Goal: Task Accomplishment & Management: Manage account settings

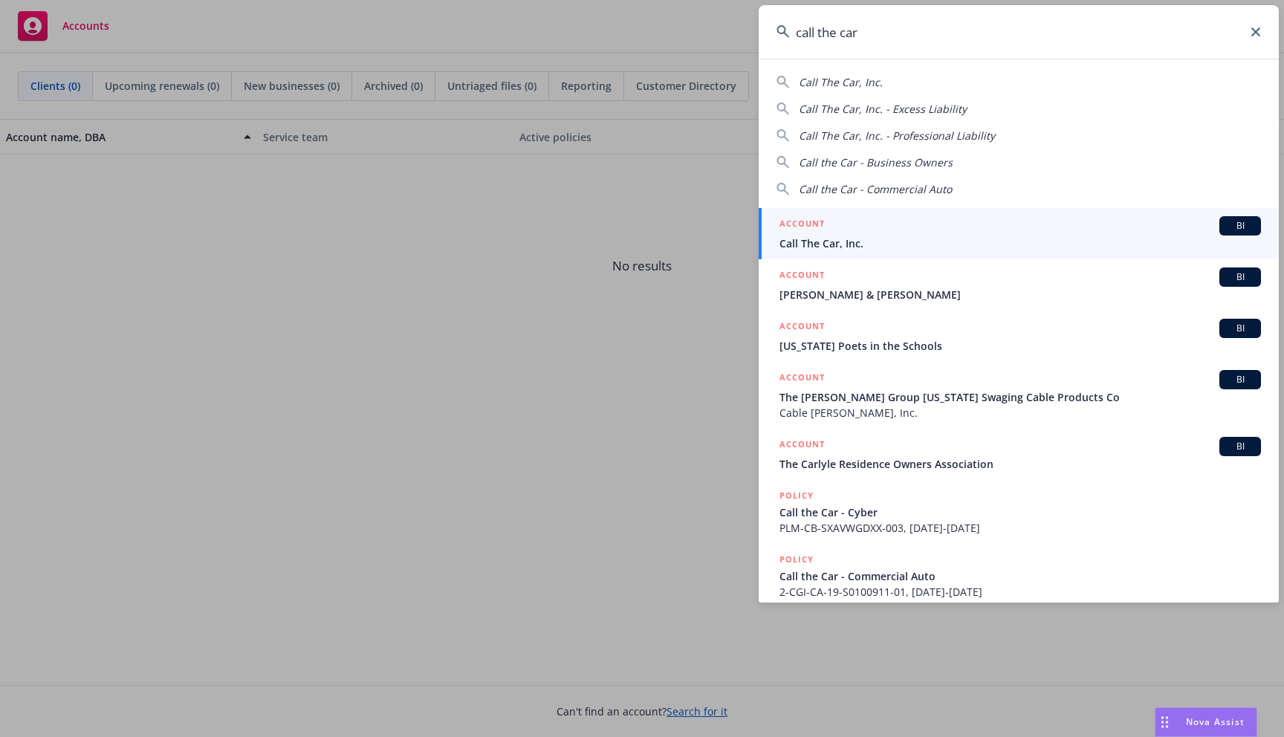
type input "call the car"
click at [1052, 231] on div "ACCOUNT BI" at bounding box center [1021, 225] width 482 height 19
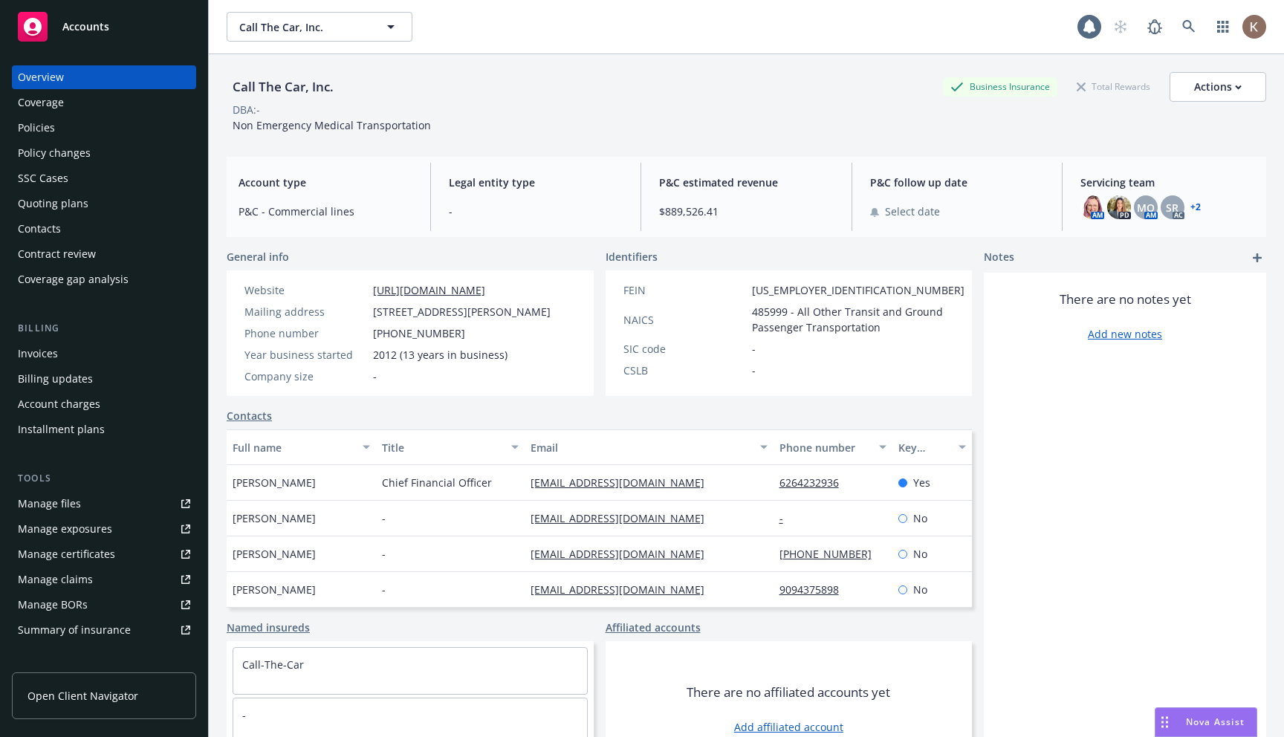
click at [137, 698] on link "Open Client Navigator" at bounding box center [104, 696] width 184 height 47
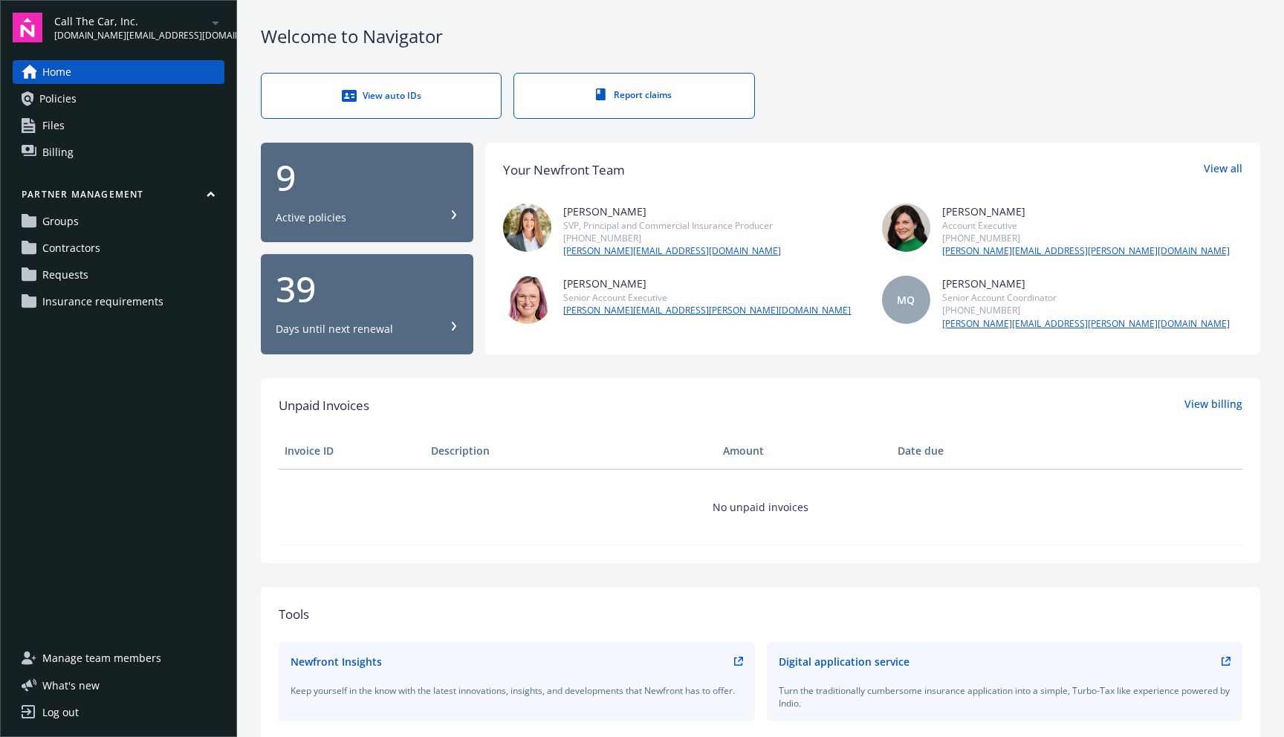
click at [93, 253] on span "Contractors" at bounding box center [71, 248] width 58 height 24
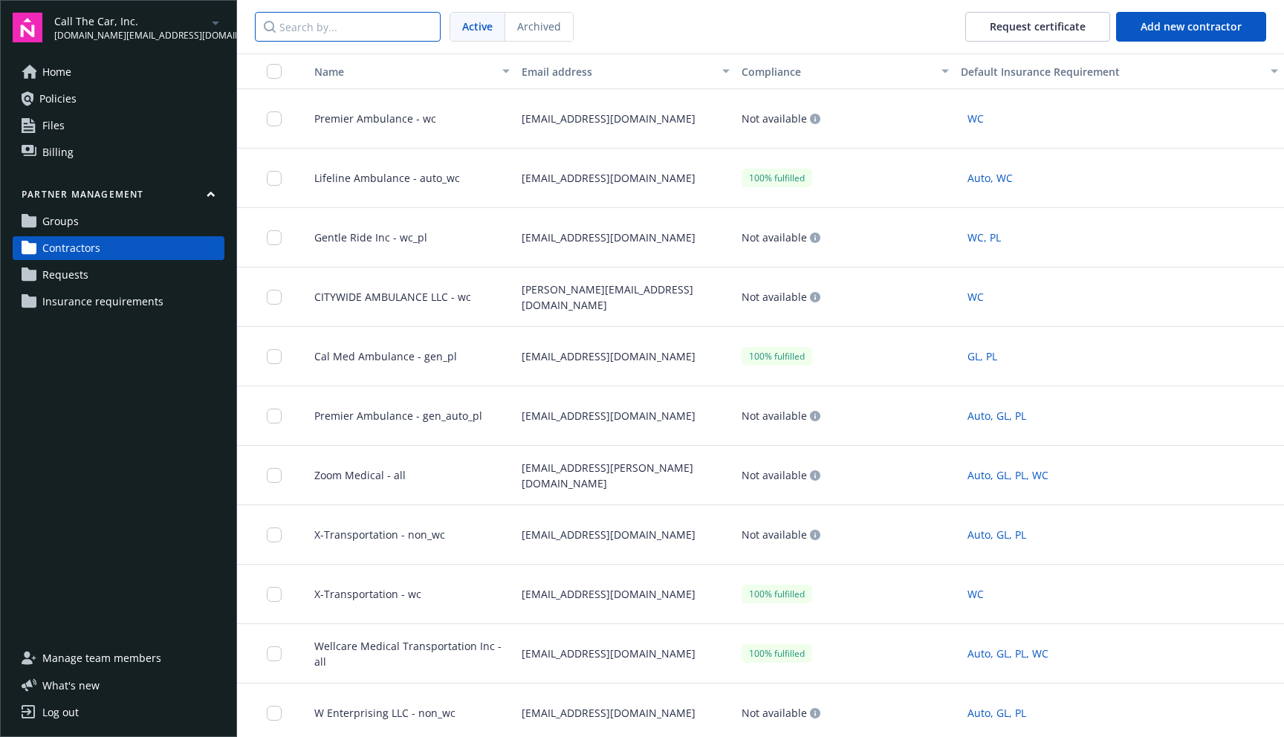
click at [355, 36] on input "Search by..." at bounding box center [348, 27] width 186 height 30
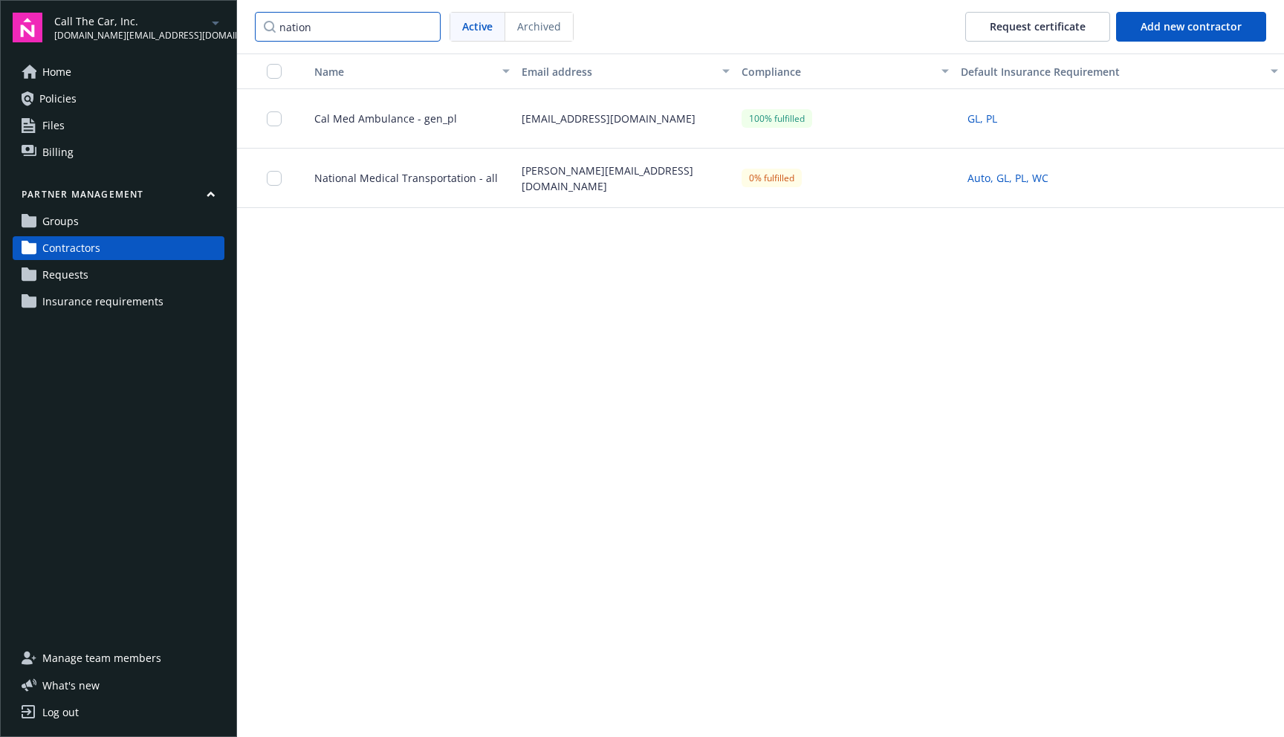
type input "nation"
click at [602, 188] on div "[PERSON_NAME][EMAIL_ADDRESS][DOMAIN_NAME]" at bounding box center [625, 178] width 219 height 59
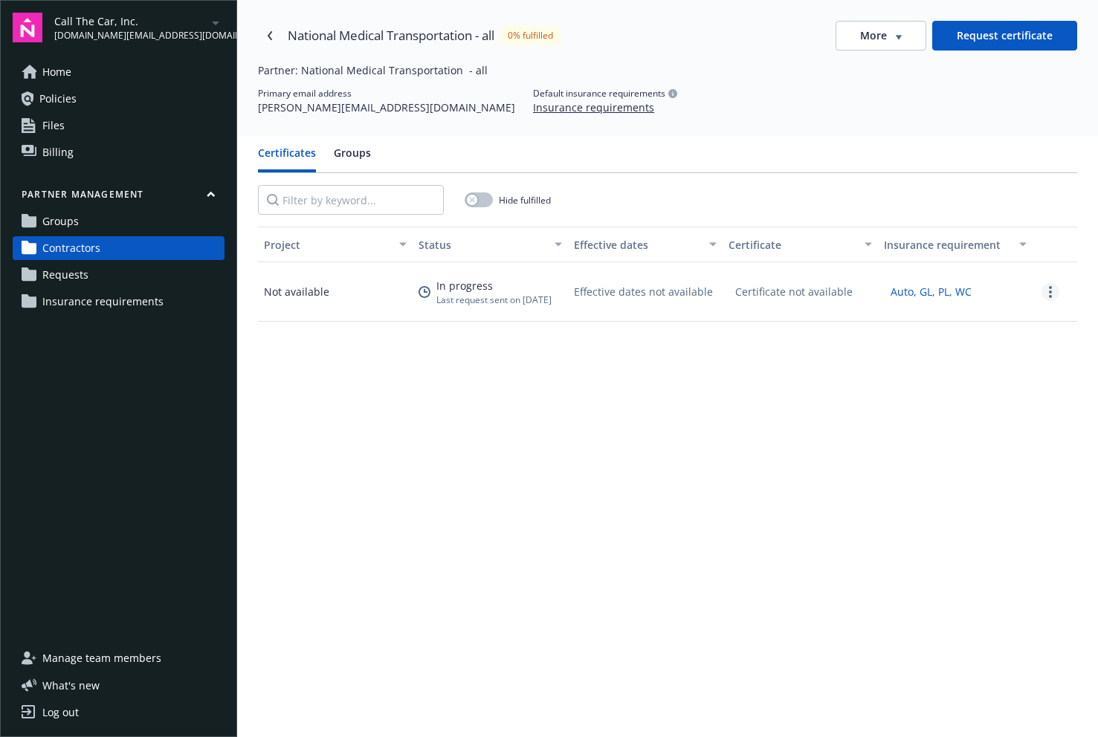
click at [794, 296] on link "more" at bounding box center [1050, 292] width 18 height 18
click at [794, 361] on div "Delete request" at bounding box center [1032, 366] width 135 height 25
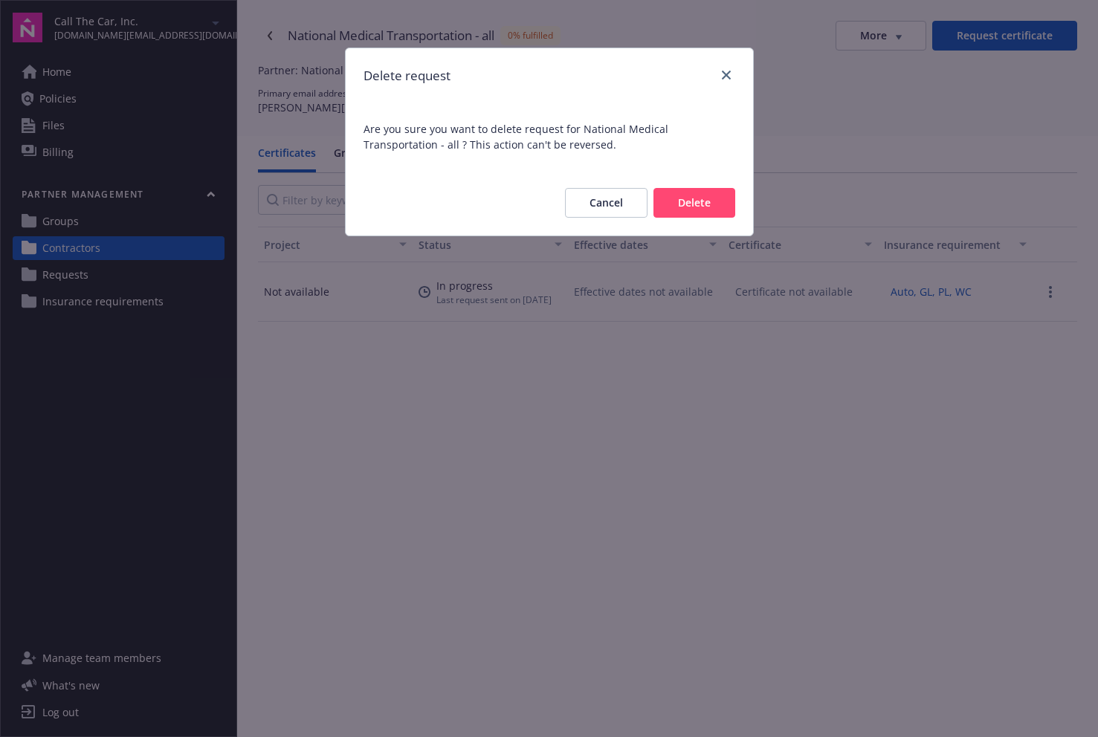
click at [700, 207] on button "Delete" at bounding box center [694, 203] width 82 height 30
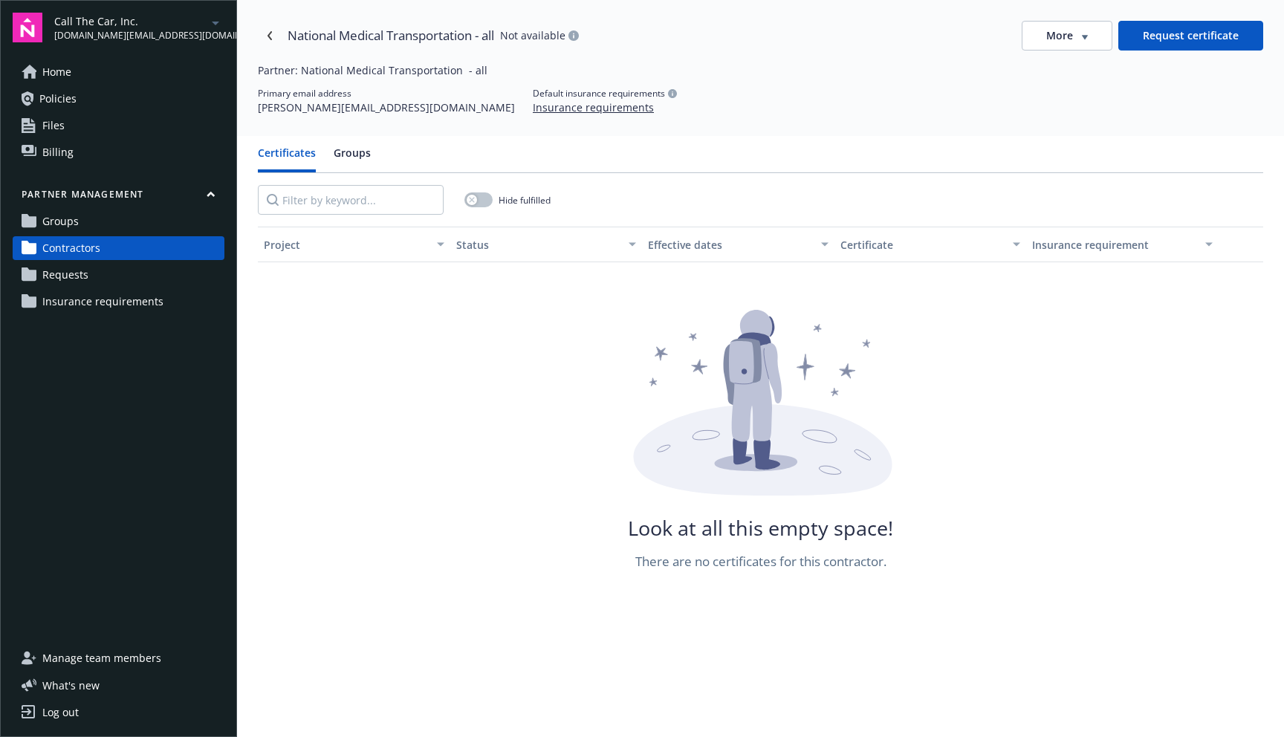
click at [461, 198] on nav at bounding box center [360, 200] width 204 height 54
click at [472, 198] on icon "button" at bounding box center [471, 200] width 5 height 5
click at [472, 198] on button "button" at bounding box center [478, 199] width 28 height 15
click at [363, 150] on button "Groups" at bounding box center [352, 158] width 37 height 27
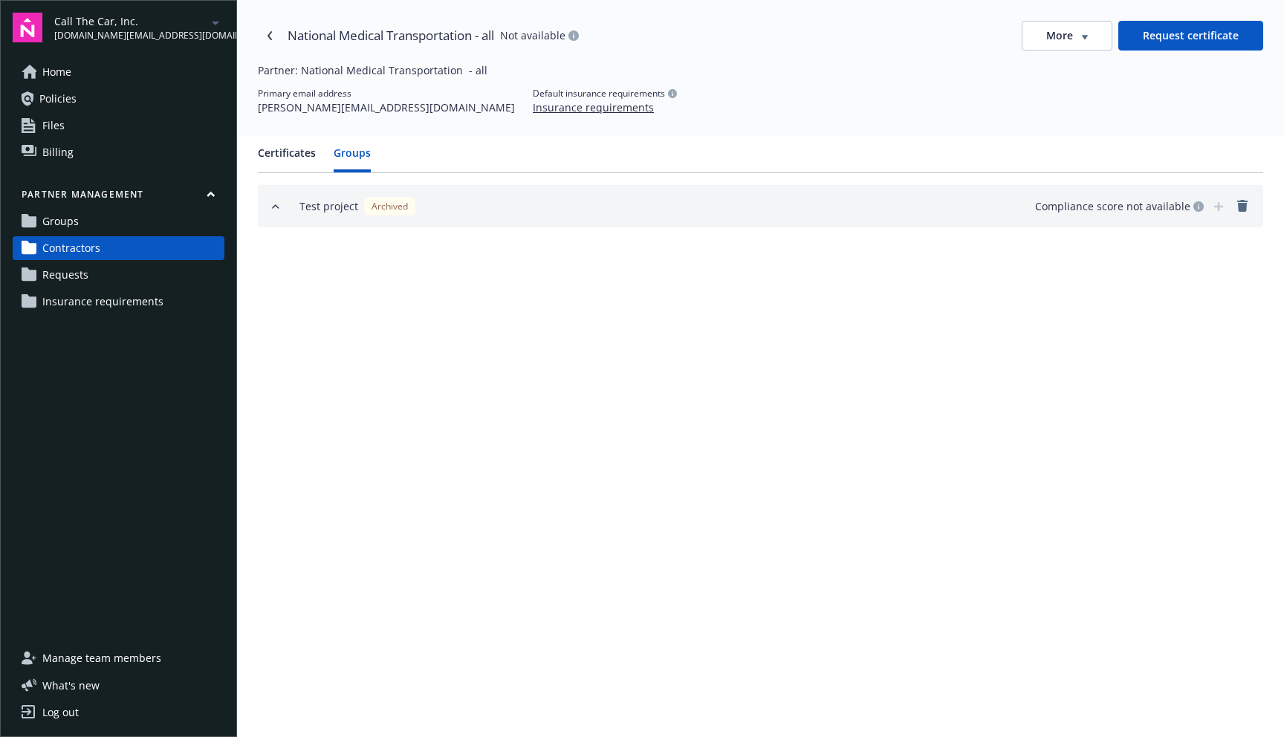
click at [273, 207] on icon "button" at bounding box center [276, 206] width 6 height 3
click at [273, 207] on icon "button" at bounding box center [276, 207] width 12 height 12
click at [273, 207] on icon "button" at bounding box center [276, 206] width 6 height 3
click at [273, 207] on icon "button" at bounding box center [276, 207] width 12 height 12
click at [273, 207] on icon "button" at bounding box center [276, 206] width 6 height 3
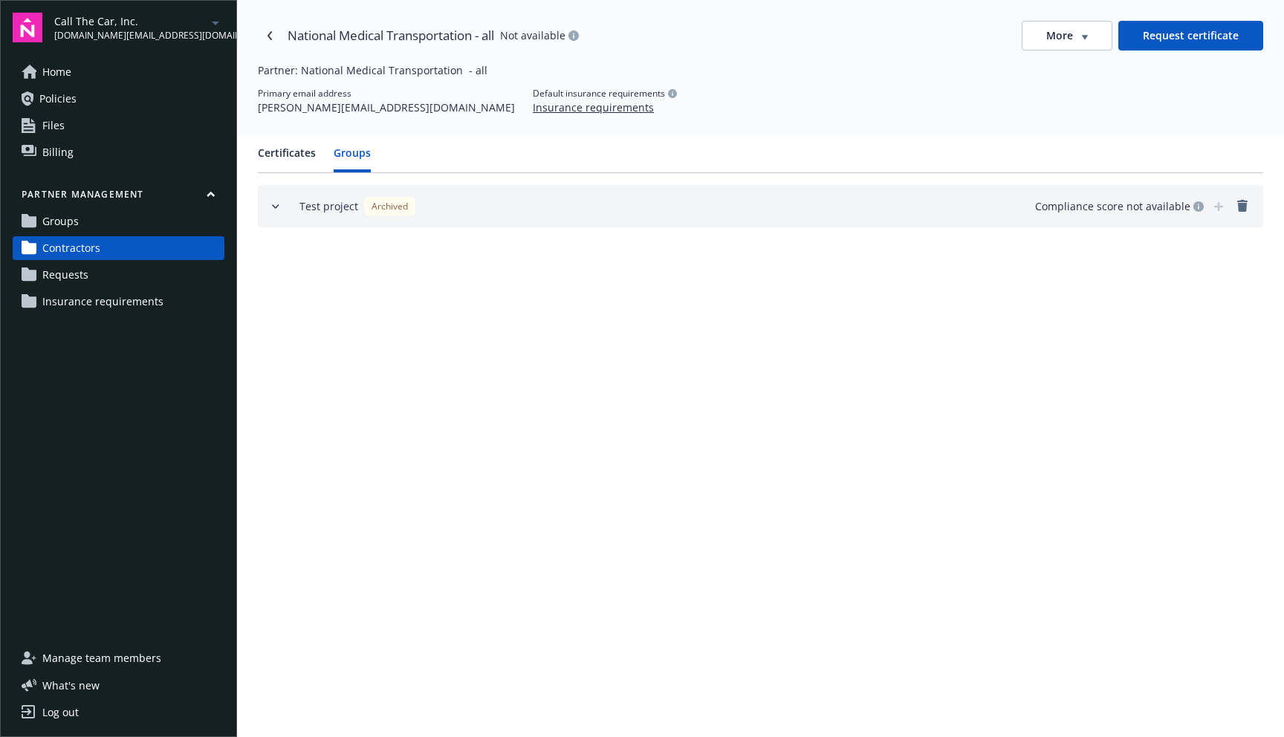
click at [273, 207] on icon "button" at bounding box center [276, 207] width 12 height 12
click at [273, 207] on icon "button" at bounding box center [276, 206] width 6 height 3
click at [273, 207] on icon "button" at bounding box center [276, 207] width 12 height 12
click at [273, 207] on icon "button" at bounding box center [276, 206] width 6 height 3
click at [273, 207] on icon "button" at bounding box center [276, 207] width 12 height 12
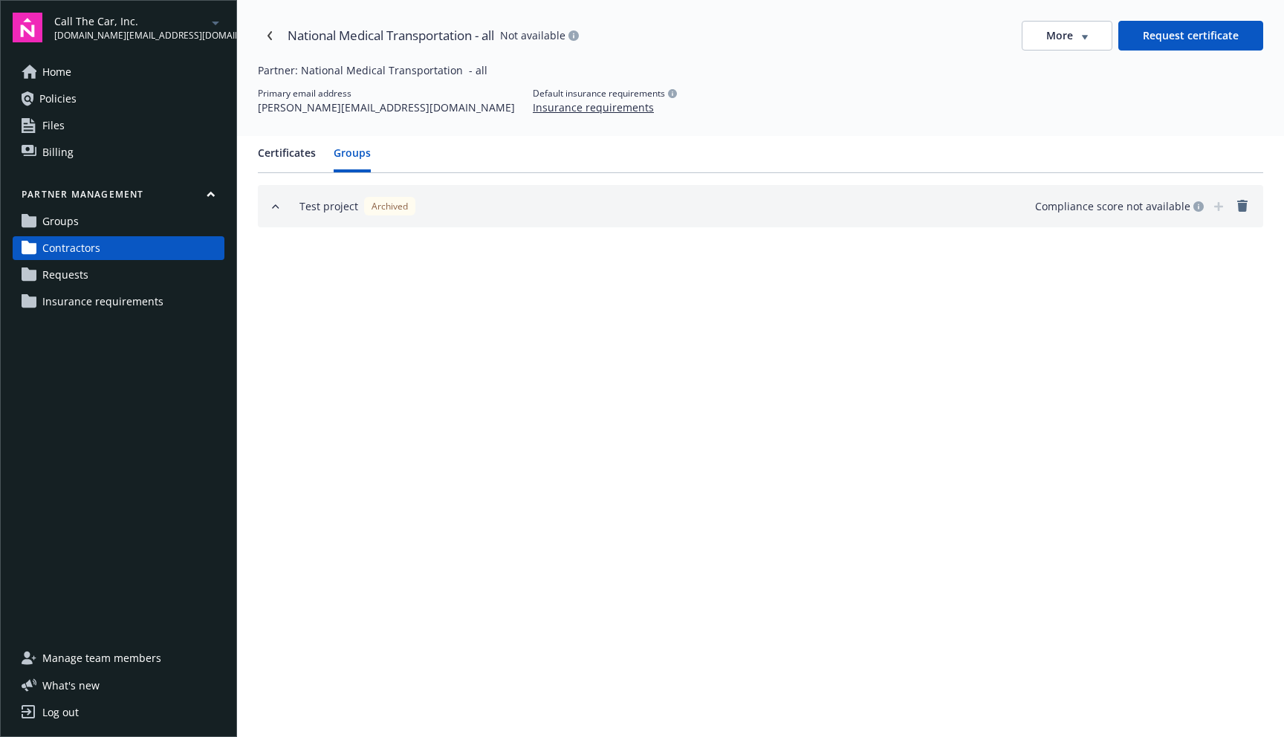
click at [273, 207] on icon "button" at bounding box center [276, 206] width 6 height 3
click at [273, 207] on icon "button" at bounding box center [276, 207] width 12 height 12
click at [273, 207] on icon "button" at bounding box center [276, 206] width 6 height 3
click at [273, 207] on icon "button" at bounding box center [276, 207] width 12 height 12
click at [273, 207] on icon "button" at bounding box center [276, 206] width 6 height 3
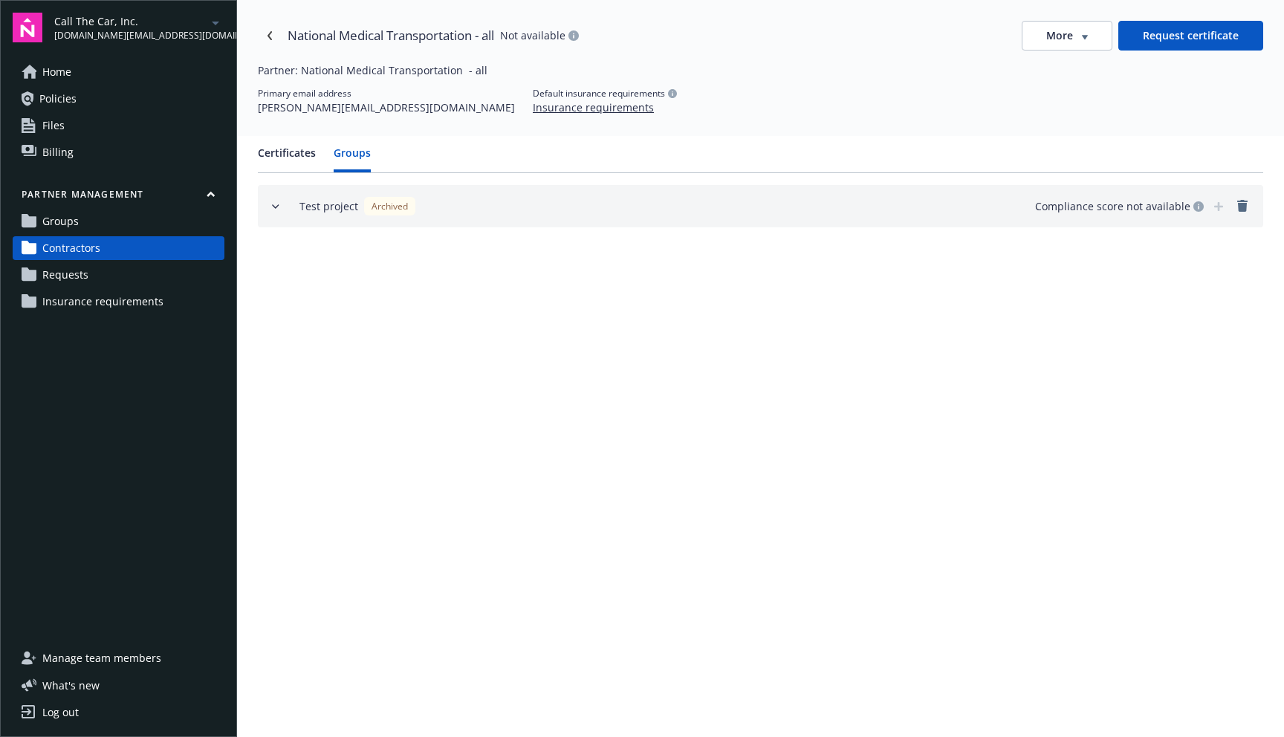
click at [273, 207] on icon "button" at bounding box center [276, 207] width 12 height 12
click at [300, 150] on button "Certificates" at bounding box center [287, 158] width 58 height 27
click at [356, 153] on button "Groups" at bounding box center [352, 158] width 37 height 27
click at [291, 158] on button "Certificates" at bounding box center [287, 158] width 58 height 27
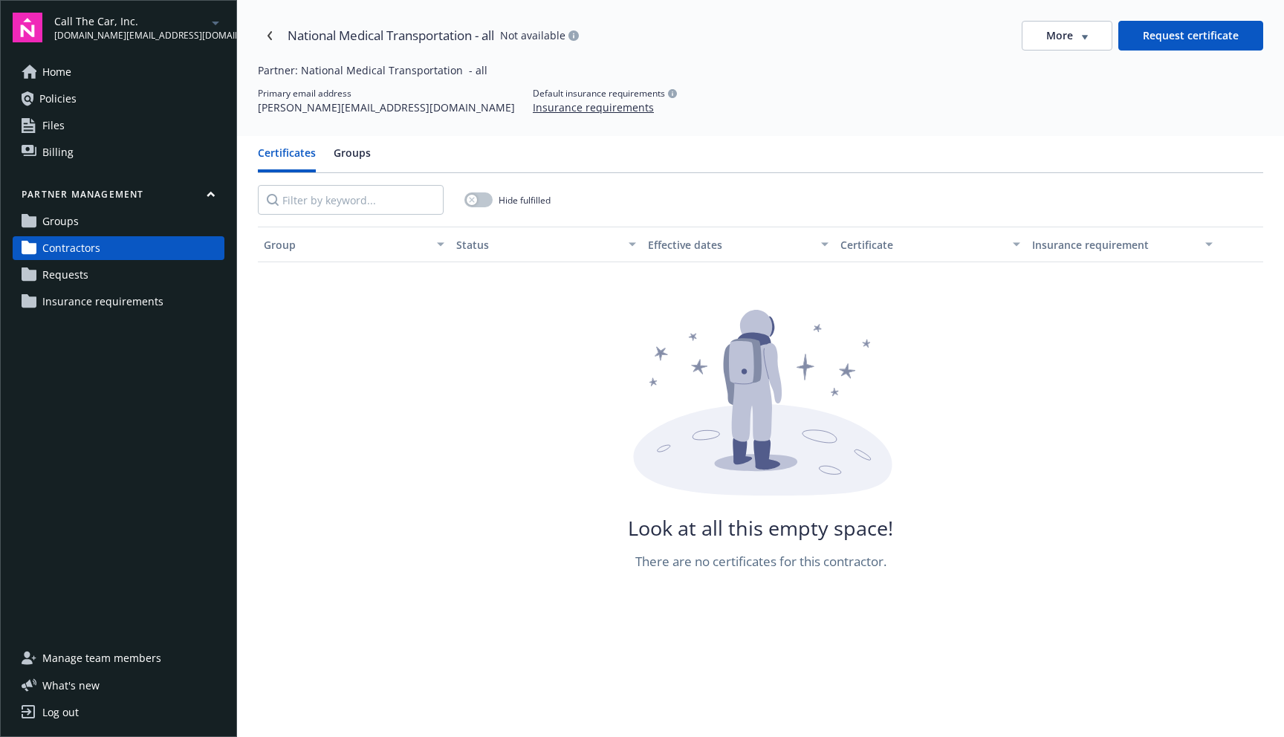
click at [360, 155] on button "Groups" at bounding box center [352, 158] width 37 height 27
click at [378, 154] on div "Certificates Groups" at bounding box center [760, 159] width 1005 height 28
click at [361, 155] on button "Groups" at bounding box center [352, 158] width 37 height 27
